Goal: Answer question/provide support

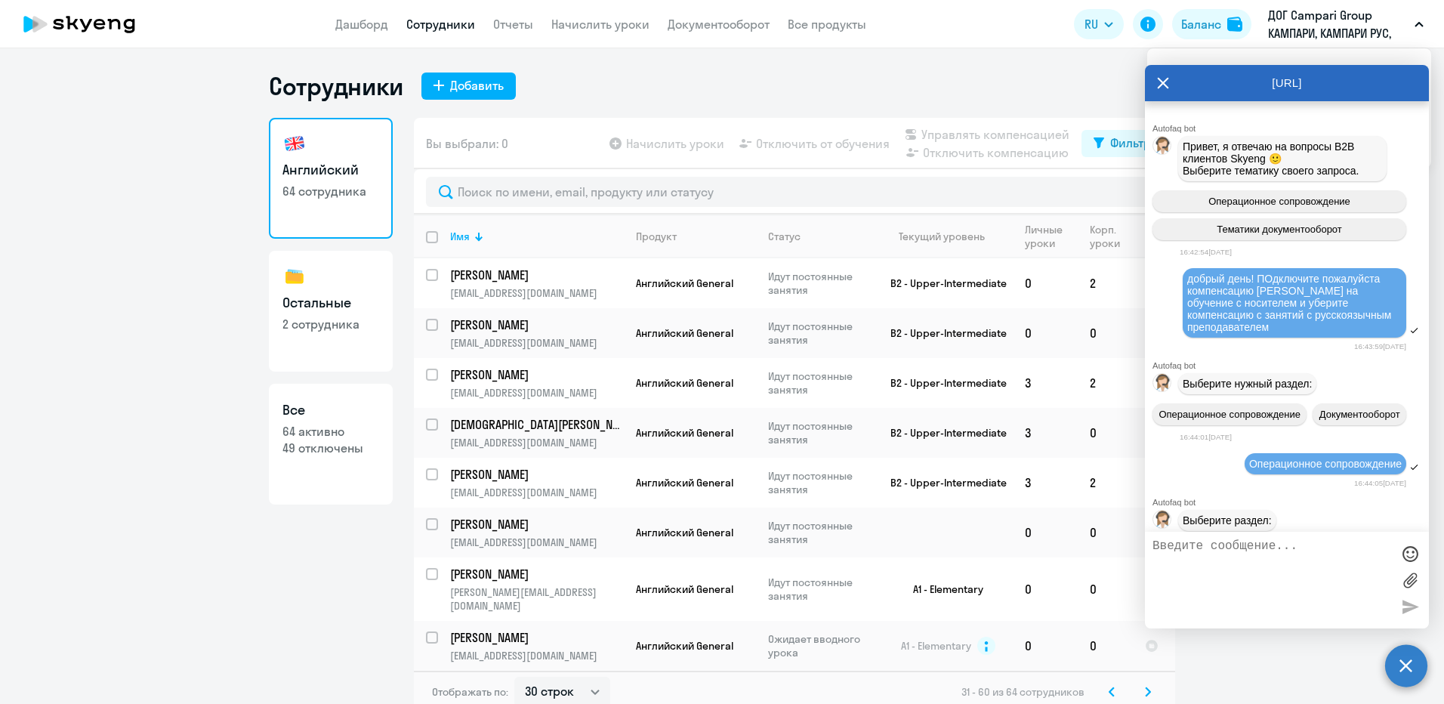
select select "30"
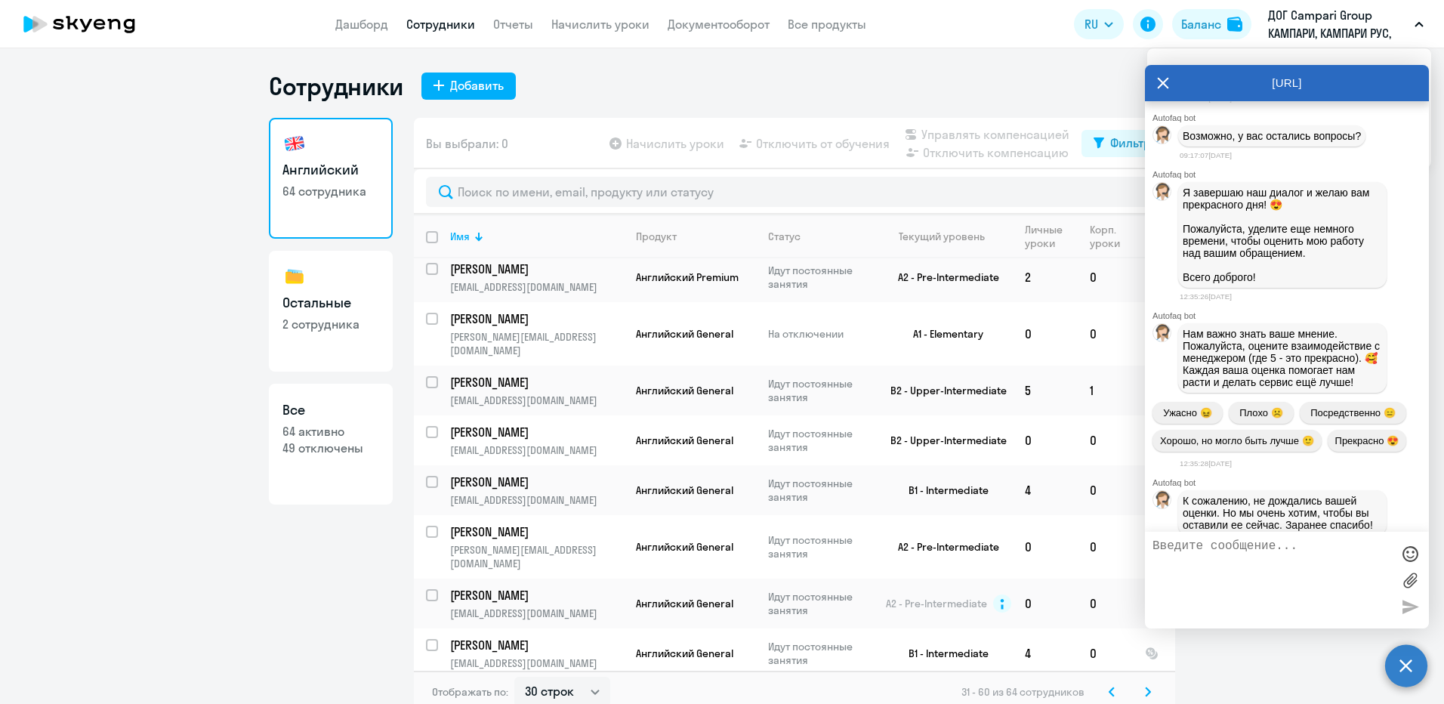
scroll to position [4034, 0]
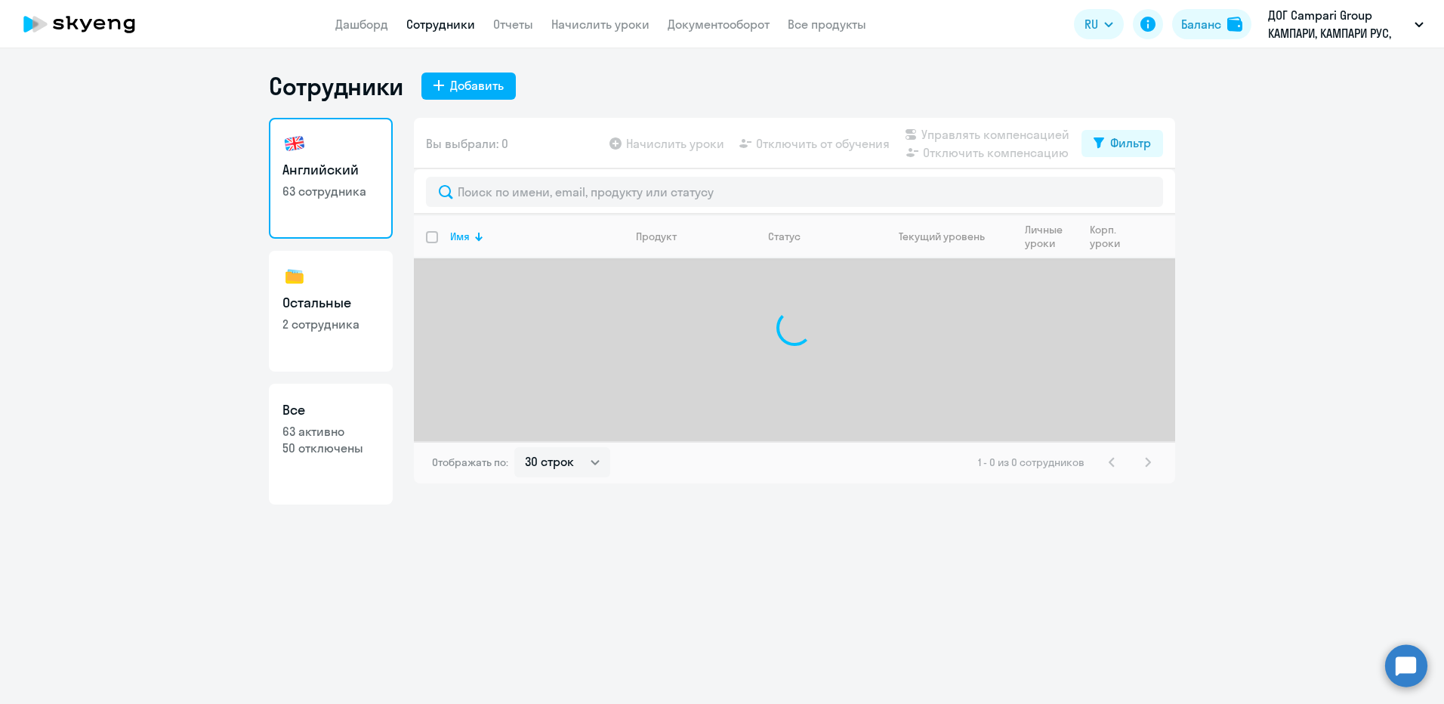
select select "30"
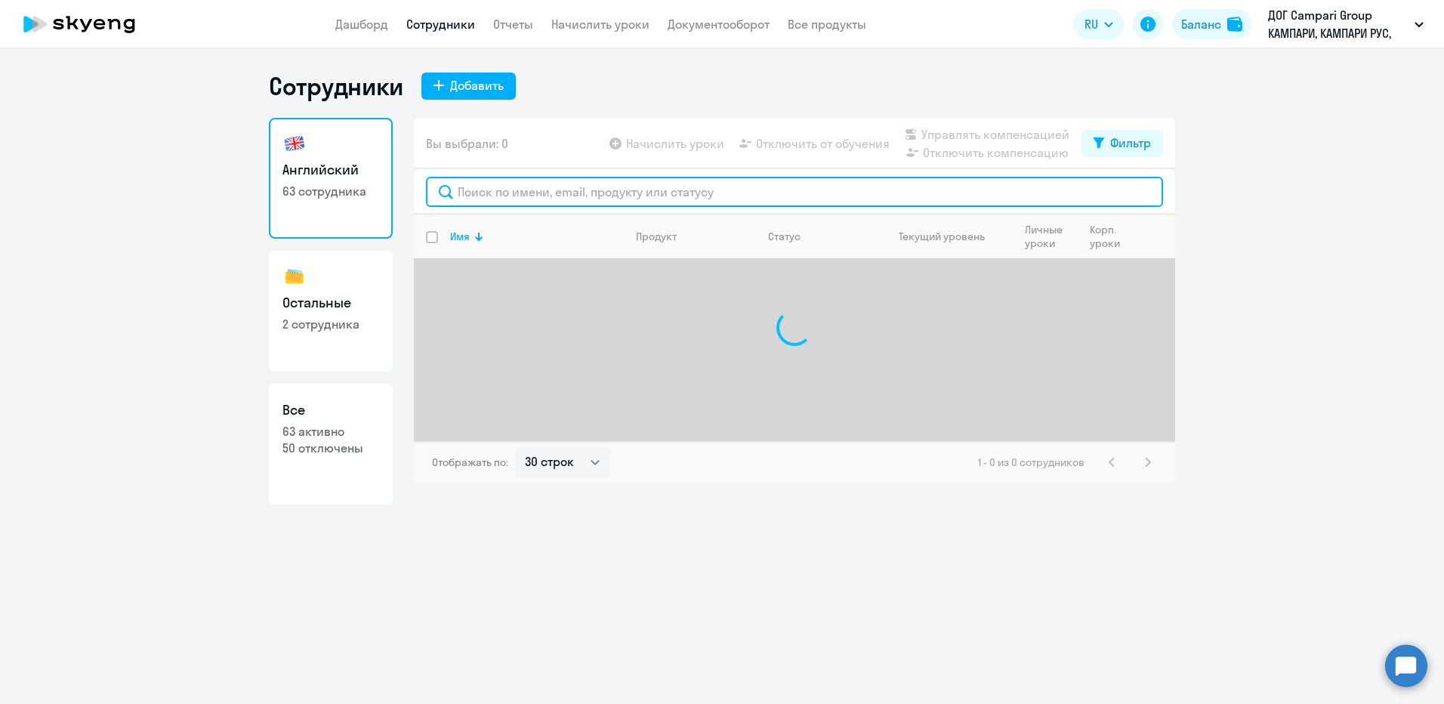
click at [710, 193] on input "text" at bounding box center [794, 192] width 737 height 30
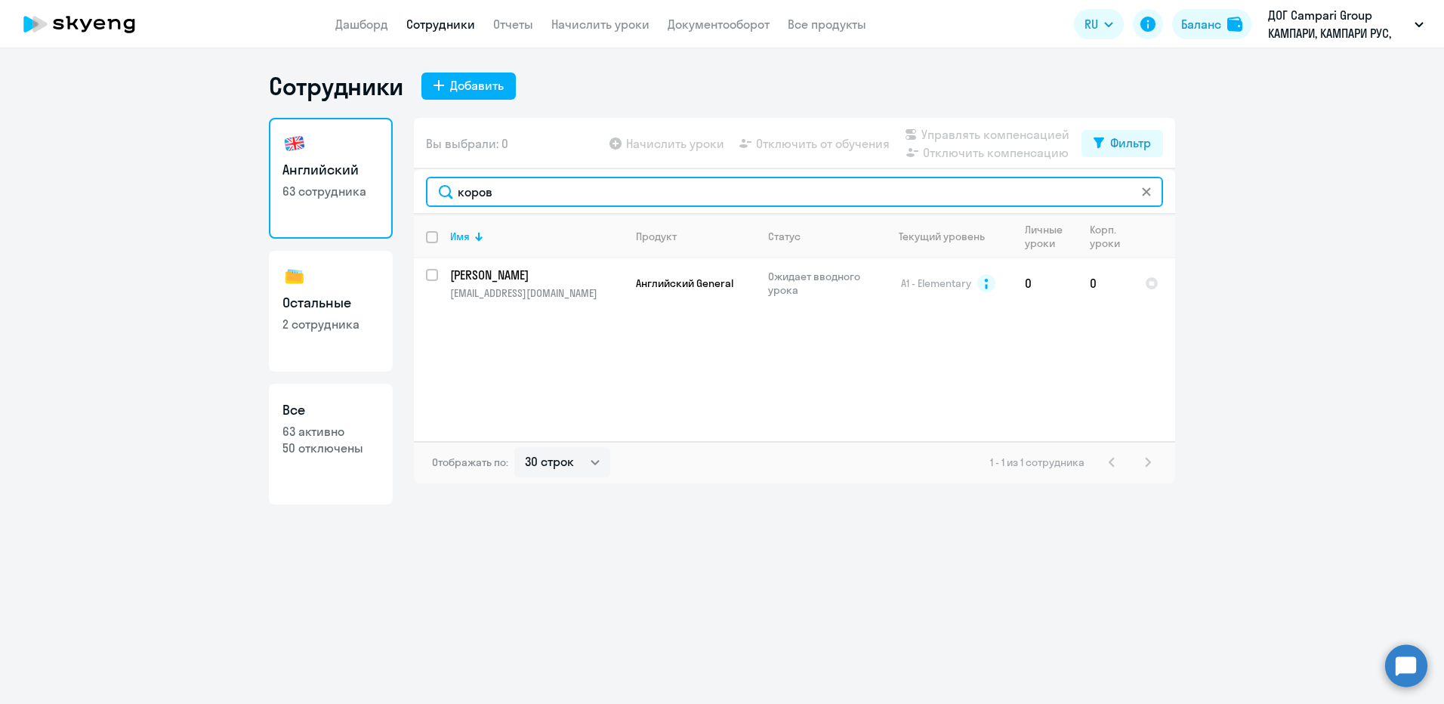
type input "коров"
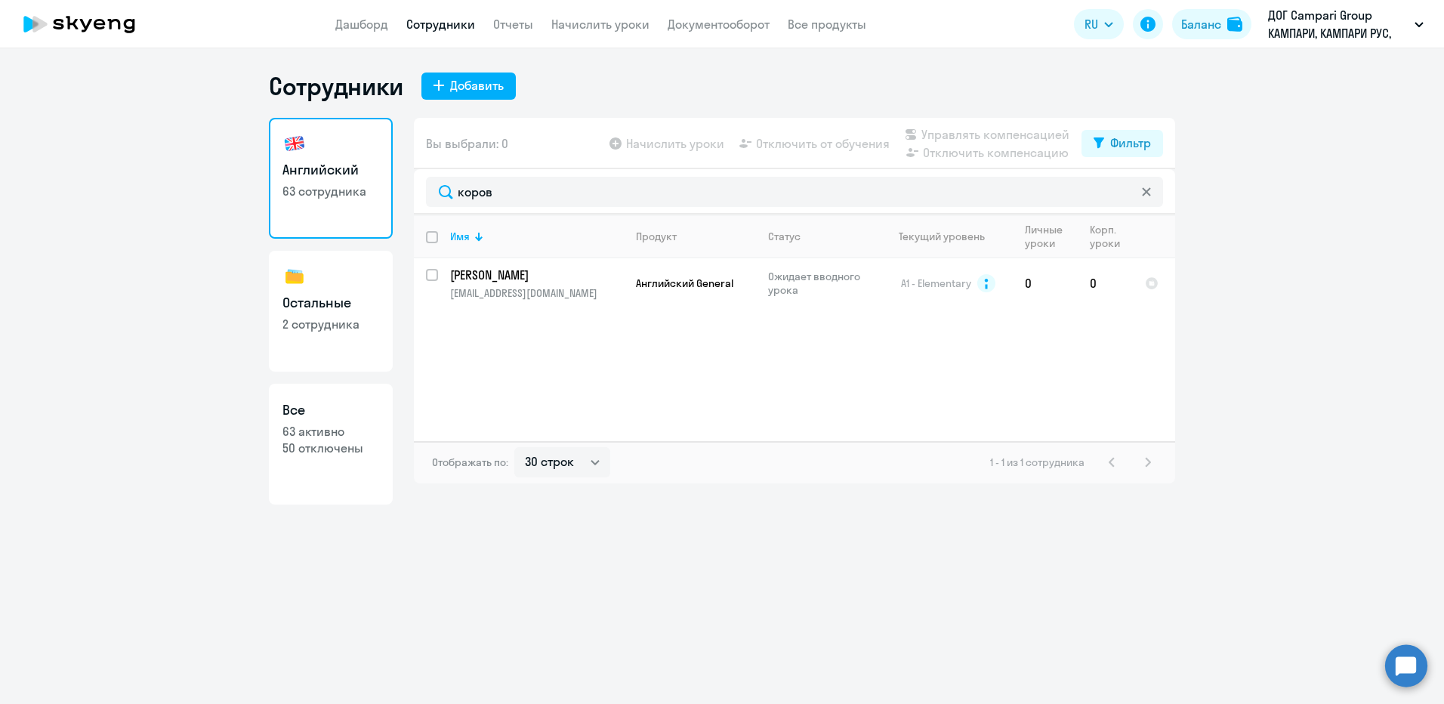
drag, startPoint x: 1402, startPoint y: 666, endPoint x: 1404, endPoint y: 658, distance: 7.7
click at [1402, 667] on circle at bounding box center [1406, 665] width 42 height 42
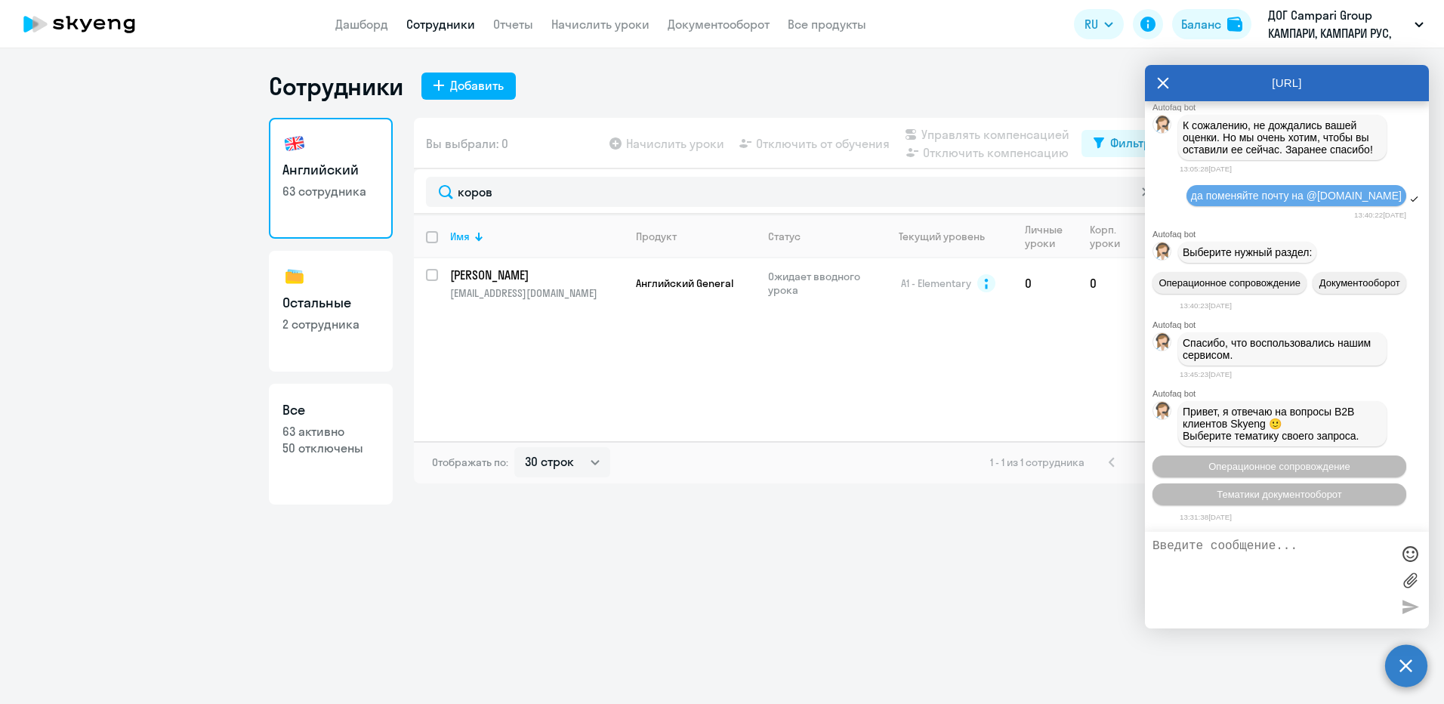
scroll to position [4179, 0]
click at [1361, 463] on button "Операционное сопровождение" at bounding box center [1279, 466] width 254 height 22
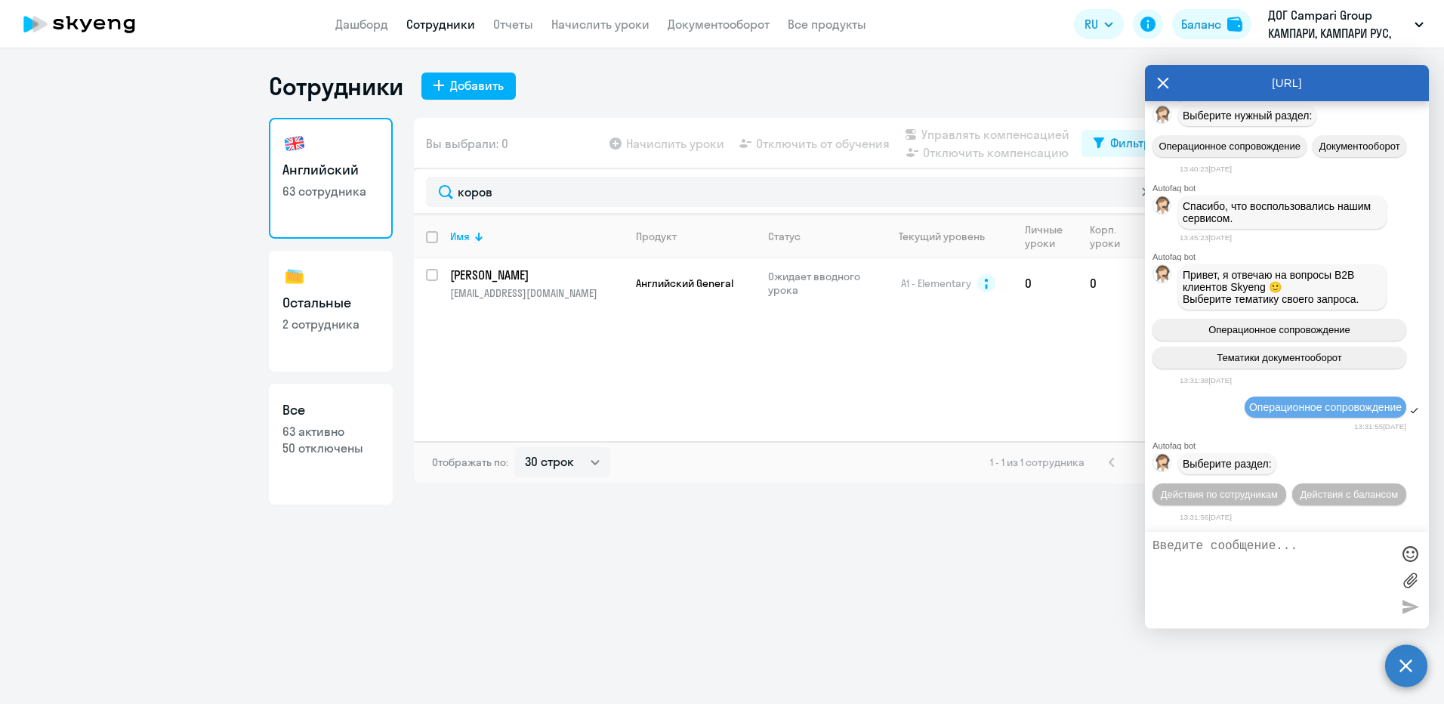
scroll to position [4343, 0]
click at [1278, 489] on span "Действия по сотрудникам" at bounding box center [1219, 494] width 117 height 11
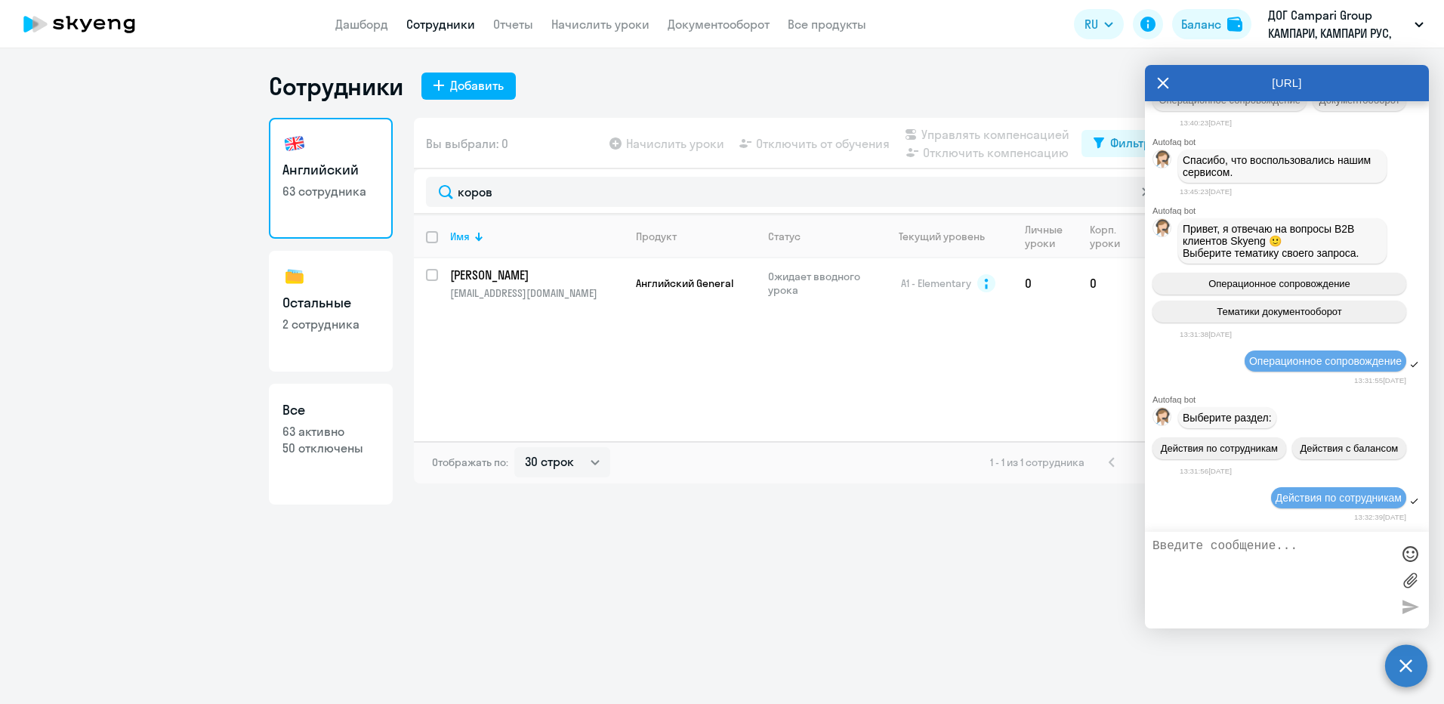
scroll to position [4567, 0]
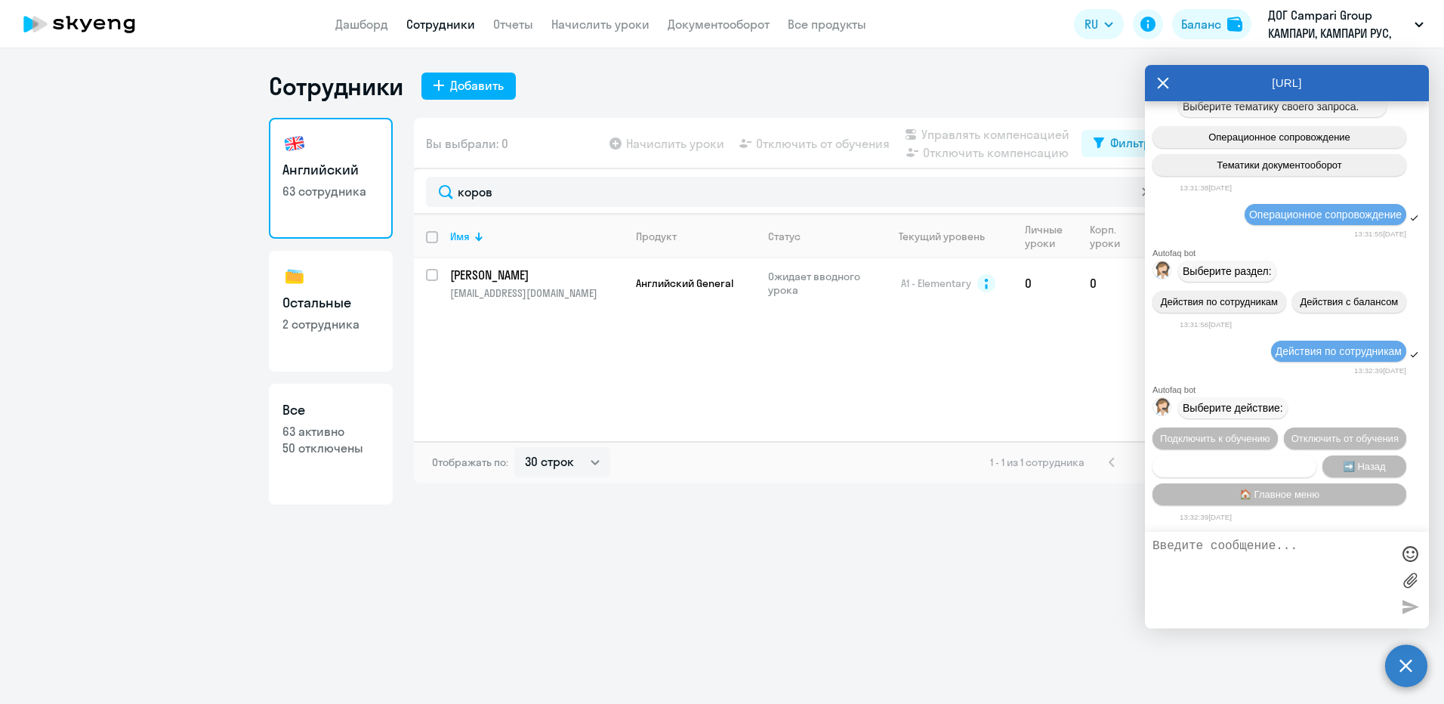
click at [1269, 461] on span "Сотруднику нужна помощь" at bounding box center [1234, 466] width 122 height 11
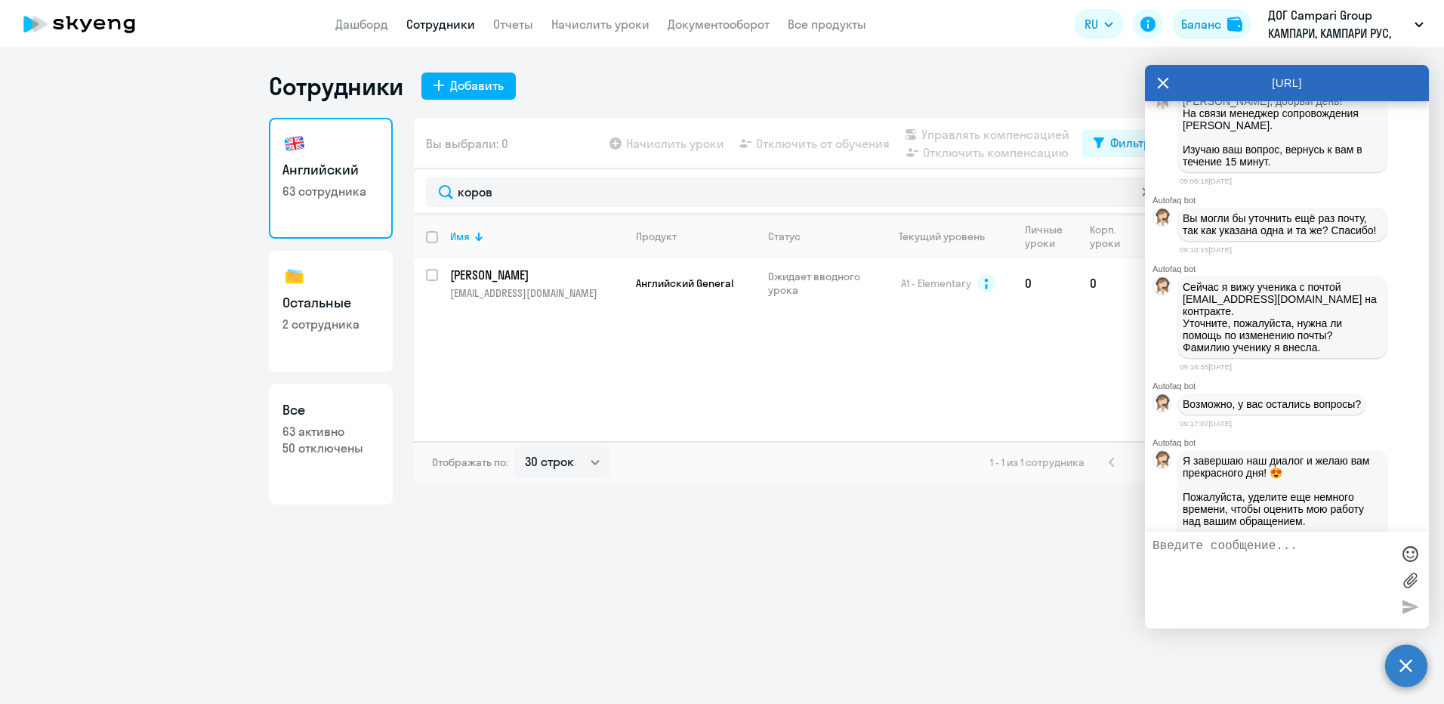
scroll to position [3103, 0]
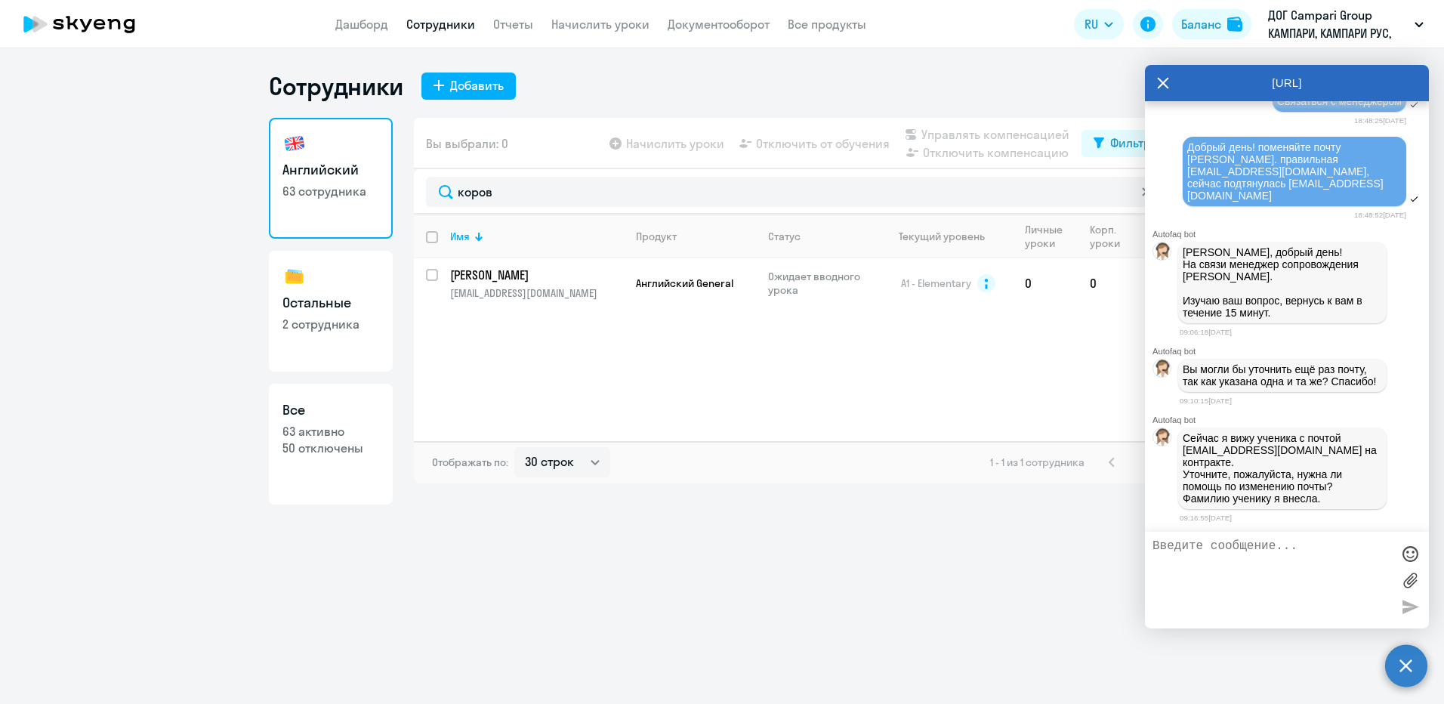
drag, startPoint x: 1359, startPoint y: 375, endPoint x: 1167, endPoint y: 322, distance: 199.1
copy span "Добрый день! поменяйте почту [PERSON_NAME]. правильная [EMAIL_ADDRESS][DOMAIN_N…"
click at [1246, 554] on textarea at bounding box center [1271, 580] width 239 height 82
paste textarea "Добрый день! поменяйте почту [PERSON_NAME]. правильная [EMAIL_ADDRESS][DOMAIN_N…"
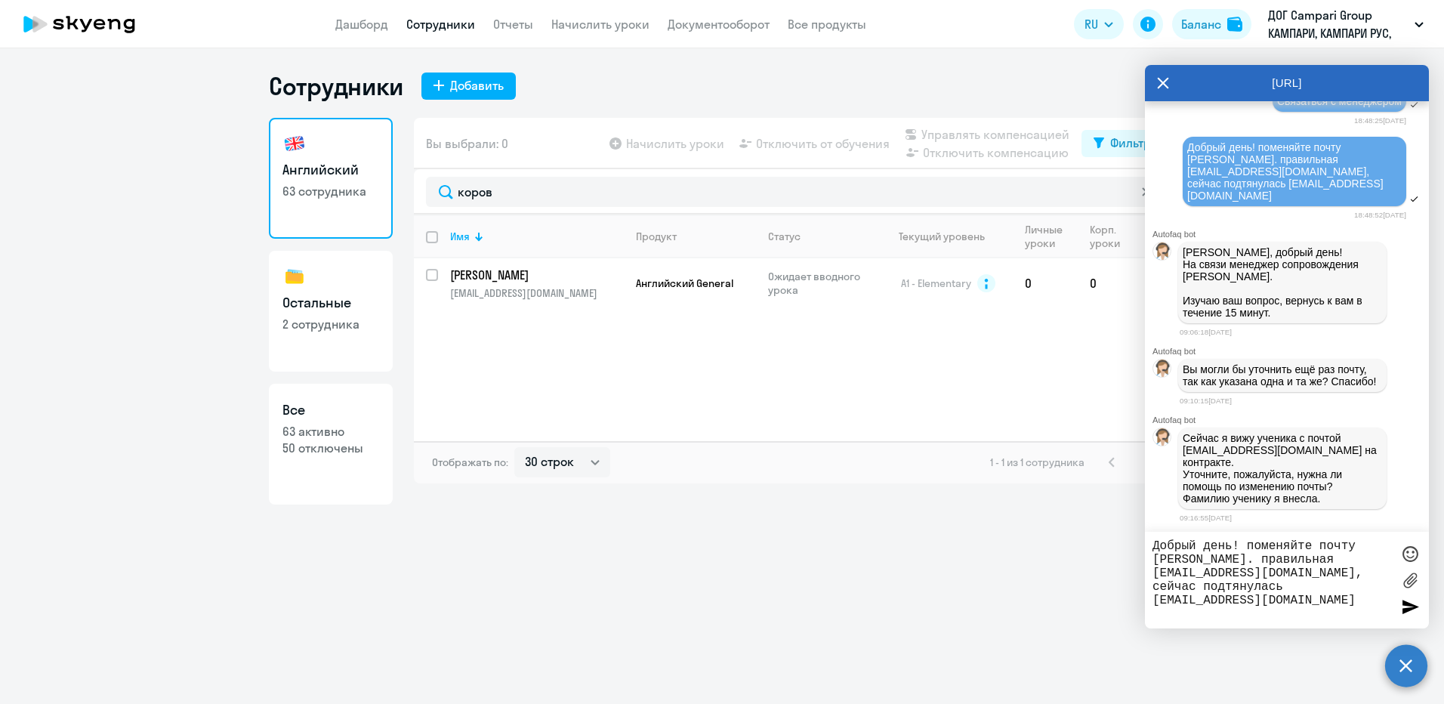
drag, startPoint x: 1274, startPoint y: 573, endPoint x: 1246, endPoint y: 569, distance: 28.2
click at [1246, 569] on textarea "Добрый день! поменяйте почту [PERSON_NAME]. правильная [EMAIL_ADDRESS][DOMAIN_N…" at bounding box center [1271, 580] width 239 height 82
drag, startPoint x: 1358, startPoint y: 586, endPoint x: 1330, endPoint y: 587, distance: 27.9
click at [1330, 587] on textarea "Добрый день! поменяйте почту [PERSON_NAME]. правильная [EMAIL_ADDRESS][DOMAIN_N…" at bounding box center [1271, 580] width 239 height 82
type textarea "Добрый день! поменяйте почту [PERSON_NAME]. правильная [EMAIL_ADDRESS][DOMAIN_N…"
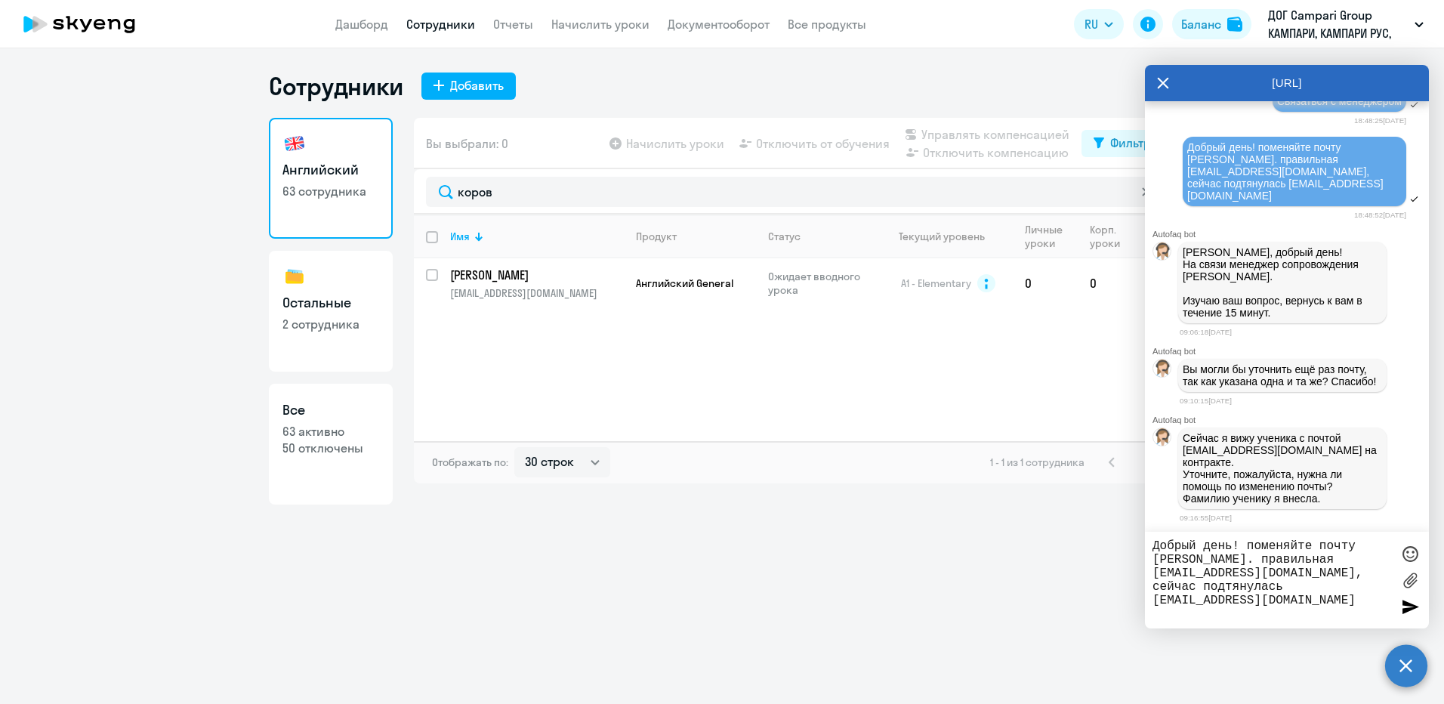
click at [1403, 606] on div at bounding box center [1409, 606] width 23 height 23
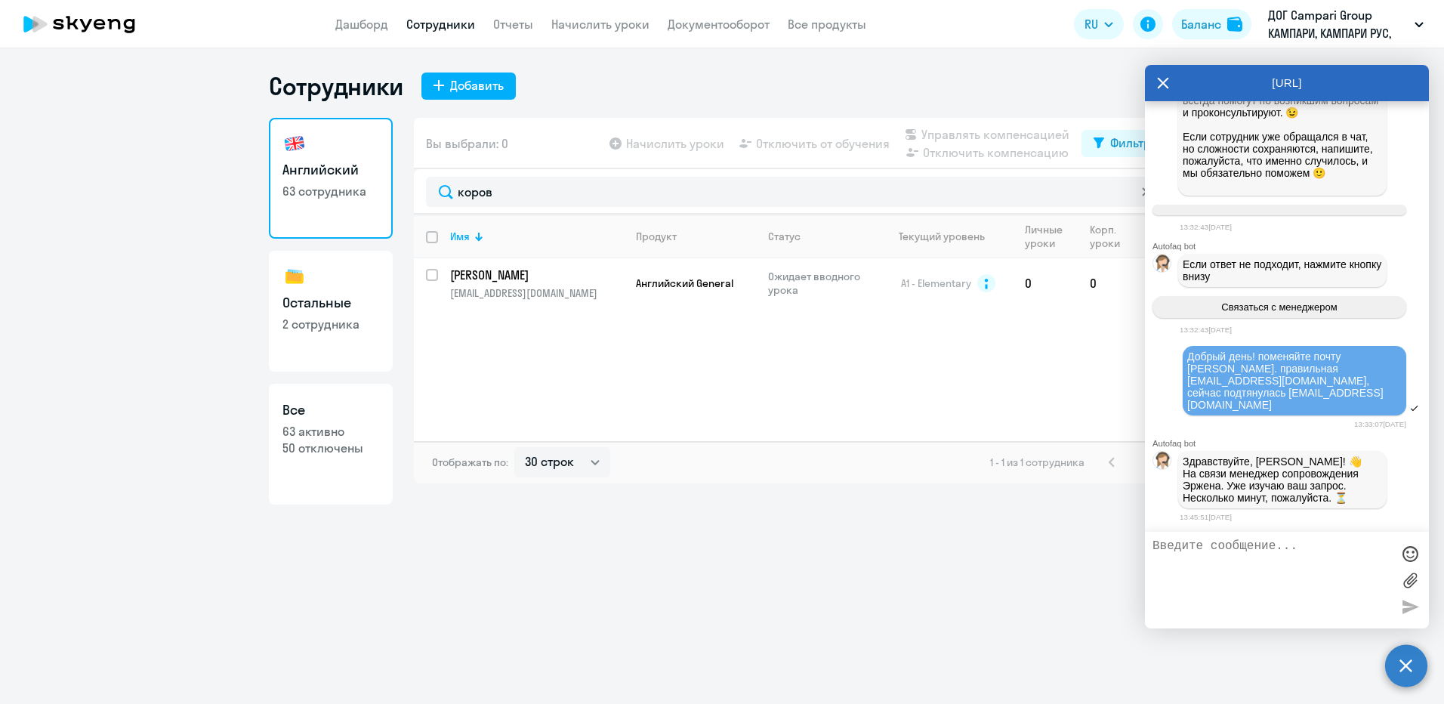
scroll to position [5410, 0]
